Goal: Task Accomplishment & Management: Manage account settings

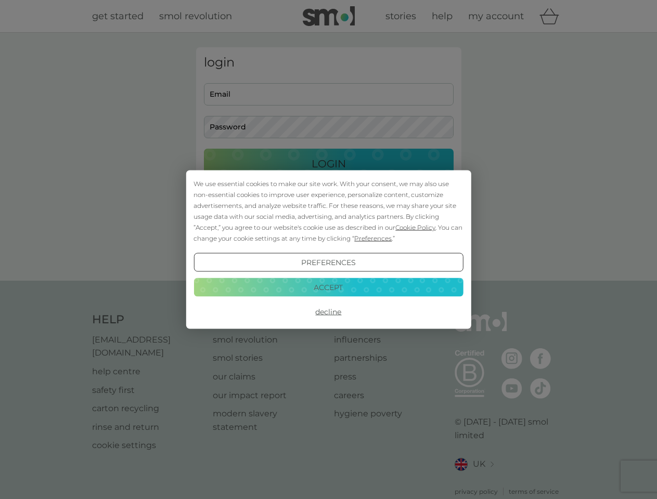
click at [415, 227] on span "Cookie Policy" at bounding box center [415, 228] width 40 height 8
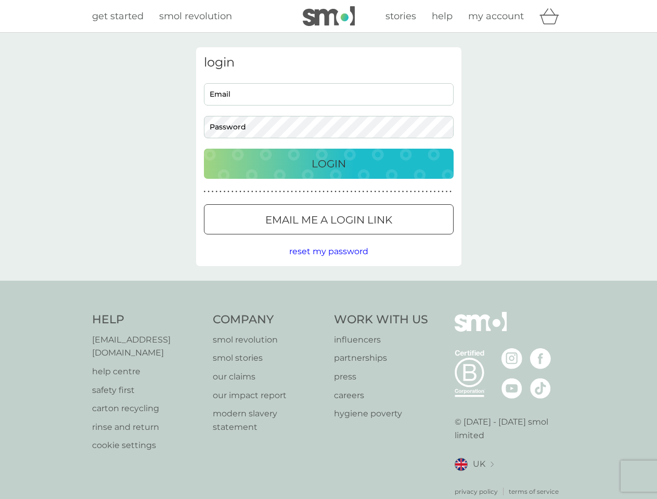
click at [372, 238] on div "login Email Password Login ● ● ● ● ● ● ● ● ● ● ● ● ● ● ● ● ● ● ● ● ● ● ● ● ● ● …" at bounding box center [328, 156] width 265 height 219
click at [328, 263] on div "login Email Password Login ● ● ● ● ● ● ● ● ● ● ● ● ● ● ● ● ● ● ● ● ● ● ● ● ● ● …" at bounding box center [328, 156] width 265 height 219
click at [328, 312] on div "Help [EMAIL_ADDRESS][DOMAIN_NAME] help centre safety first carton recycling rin…" at bounding box center [328, 404] width 473 height 185
click at [328, 287] on div "Help [EMAIL_ADDRESS][DOMAIN_NAME] help centre safety first carton recycling rin…" at bounding box center [328, 404] width 657 height 247
